Goal: Transaction & Acquisition: Obtain resource

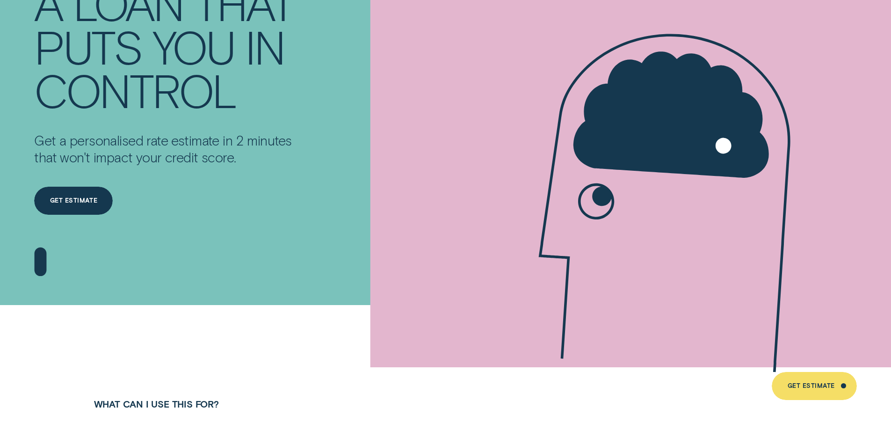
scroll to position [125, 0]
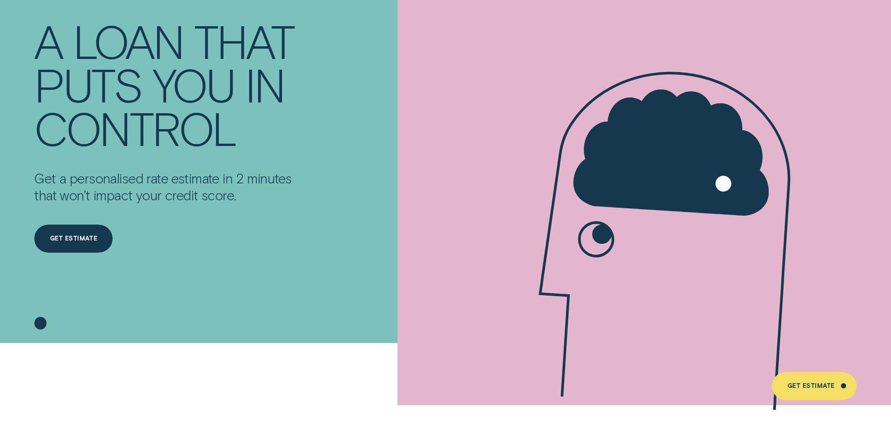
click at [99, 224] on div "Get Estimate Get Estimate" at bounding box center [73, 229] width 79 height 50
click at [95, 234] on div "Get Estimate" at bounding box center [73, 239] width 79 height 28
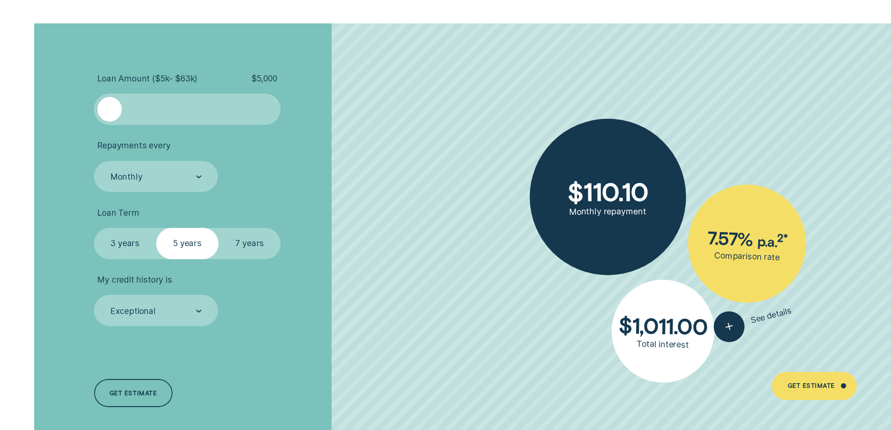
scroll to position [2102, 0]
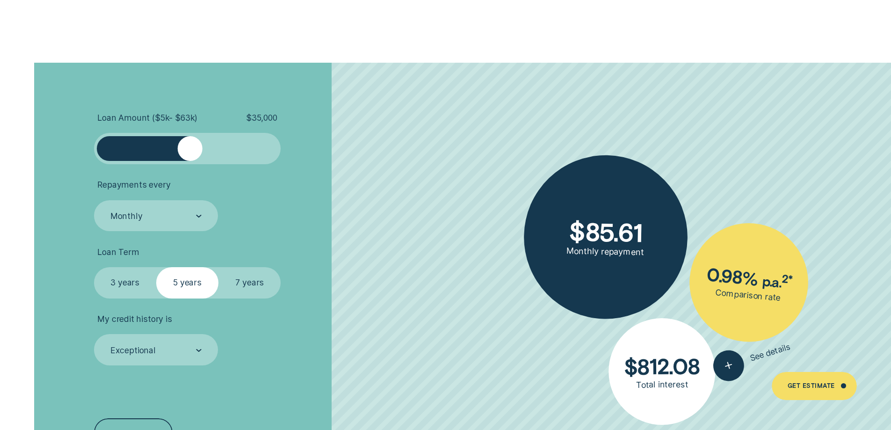
drag, startPoint x: 111, startPoint y: 147, endPoint x: 190, endPoint y: 152, distance: 78.8
click at [190, 152] on div at bounding box center [190, 148] width 25 height 25
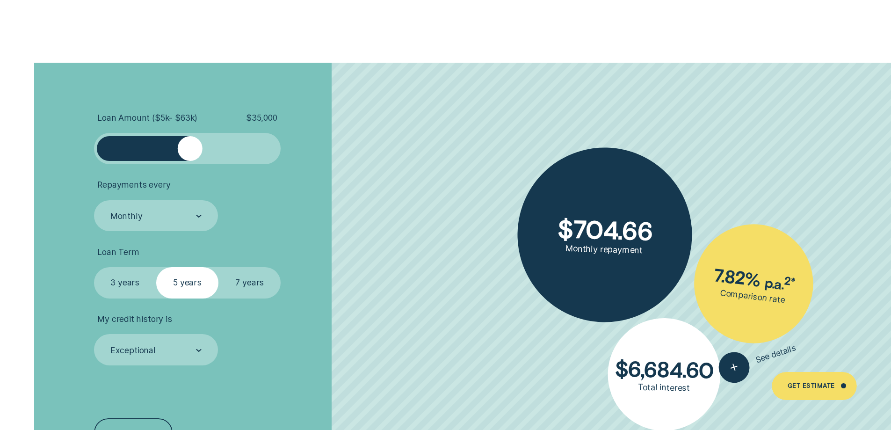
click at [252, 277] on label "7 years" at bounding box center [250, 282] width 62 height 31
click at [219, 267] on input "7 years" at bounding box center [219, 267] width 0 height 0
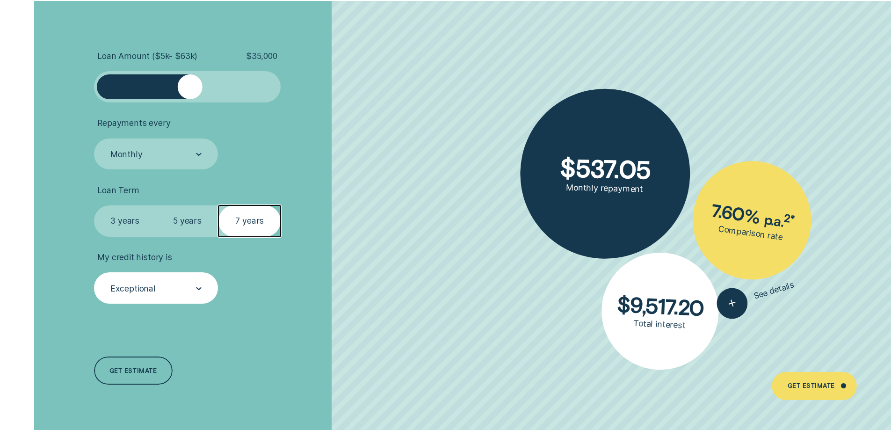
scroll to position [2165, 0]
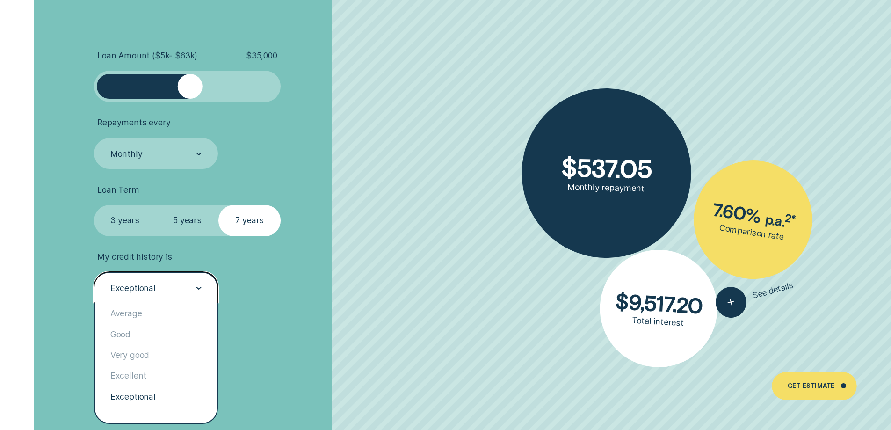
click at [190, 289] on div "Exceptional" at bounding box center [155, 288] width 92 height 12
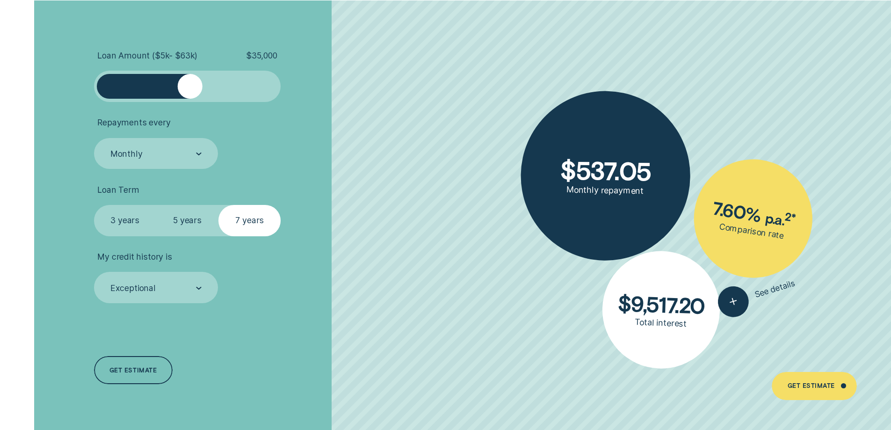
click at [310, 262] on li "My credit history is Exceptional" at bounding box center [237, 277] width 287 height 51
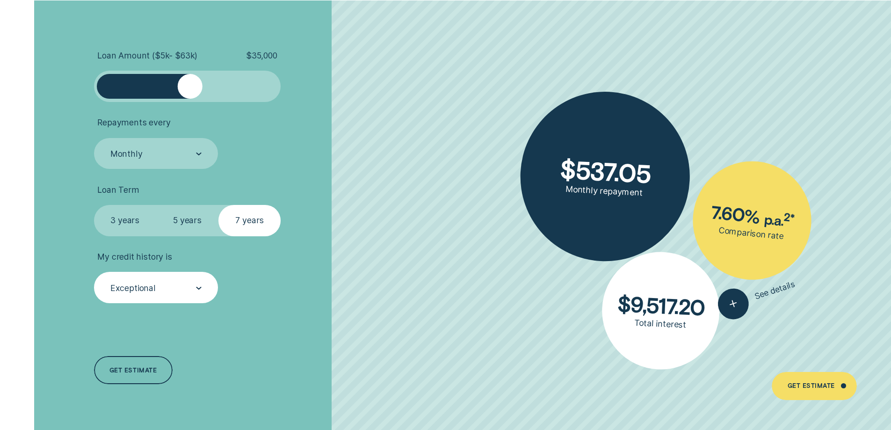
click at [172, 281] on div "Exceptional" at bounding box center [156, 287] width 124 height 31
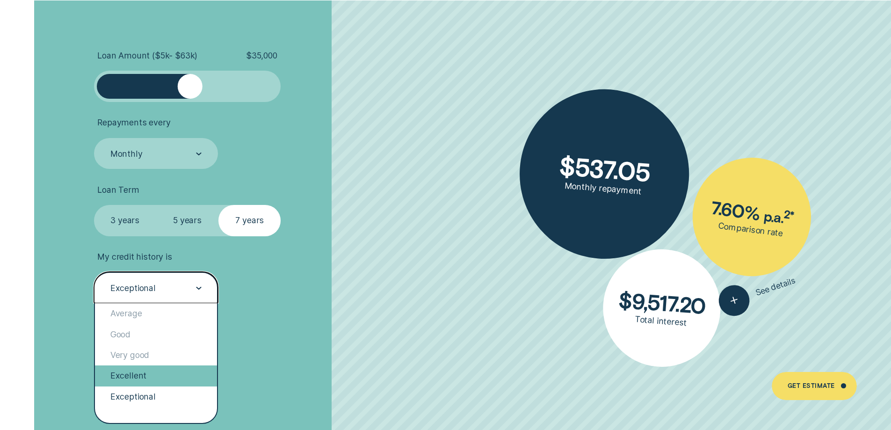
click at [165, 376] on div "Excellent" at bounding box center [156, 375] width 123 height 21
